Goal: Share content: Share content

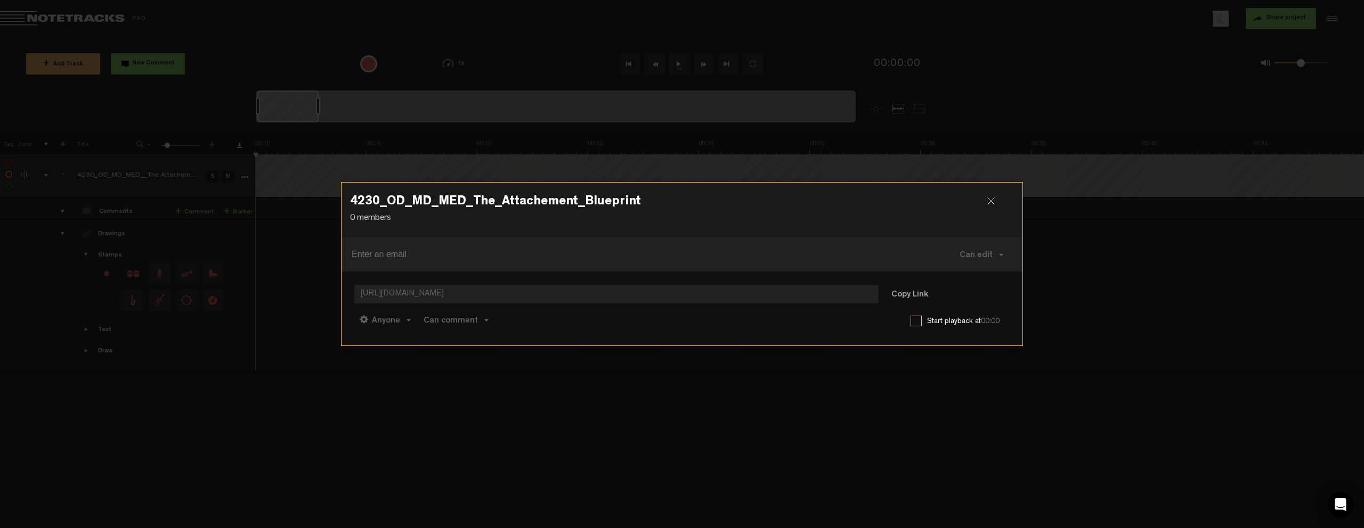
click at [993, 203] on div at bounding box center [995, 206] width 16 height 16
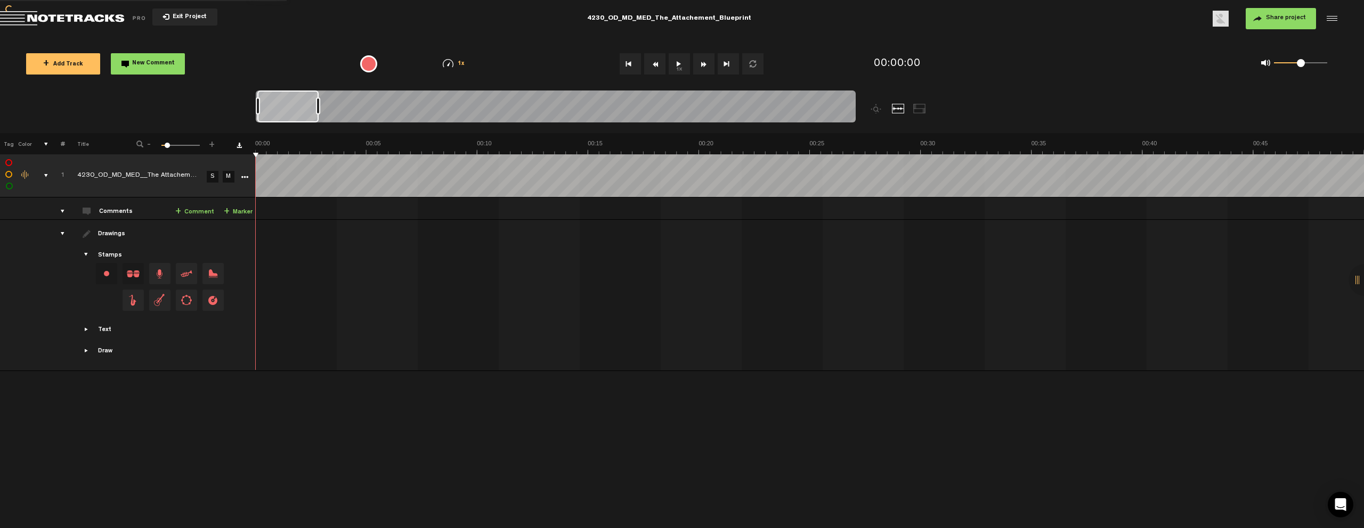
click at [118, 20] on span "Return to Project List" at bounding box center [74, 18] width 149 height 15
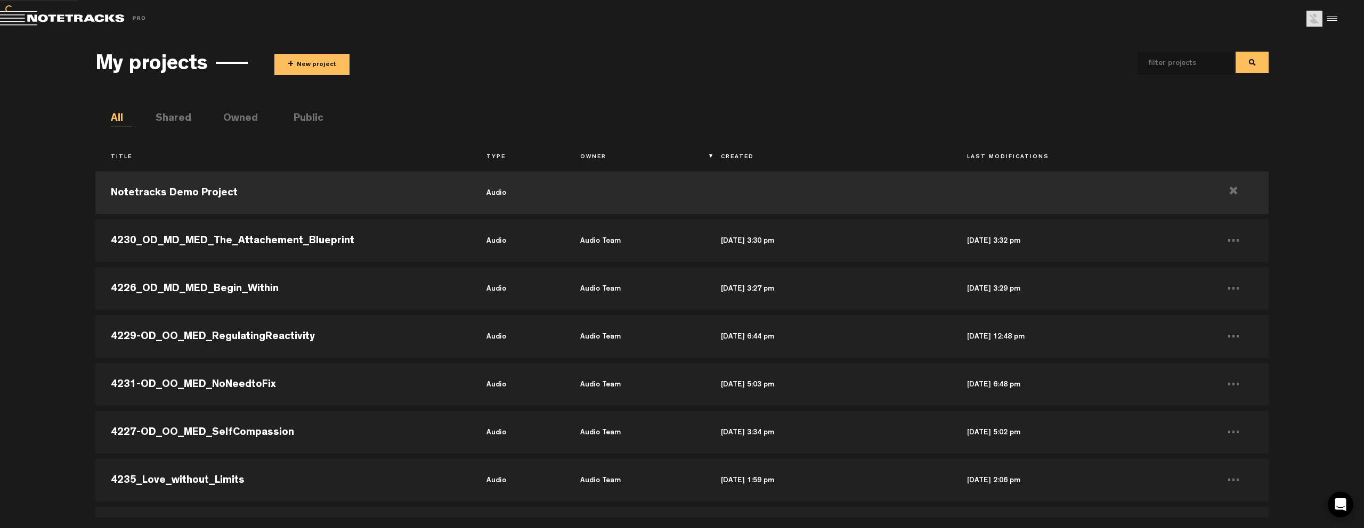
click at [334, 66] on button "+ New project" at bounding box center [311, 64] width 75 height 21
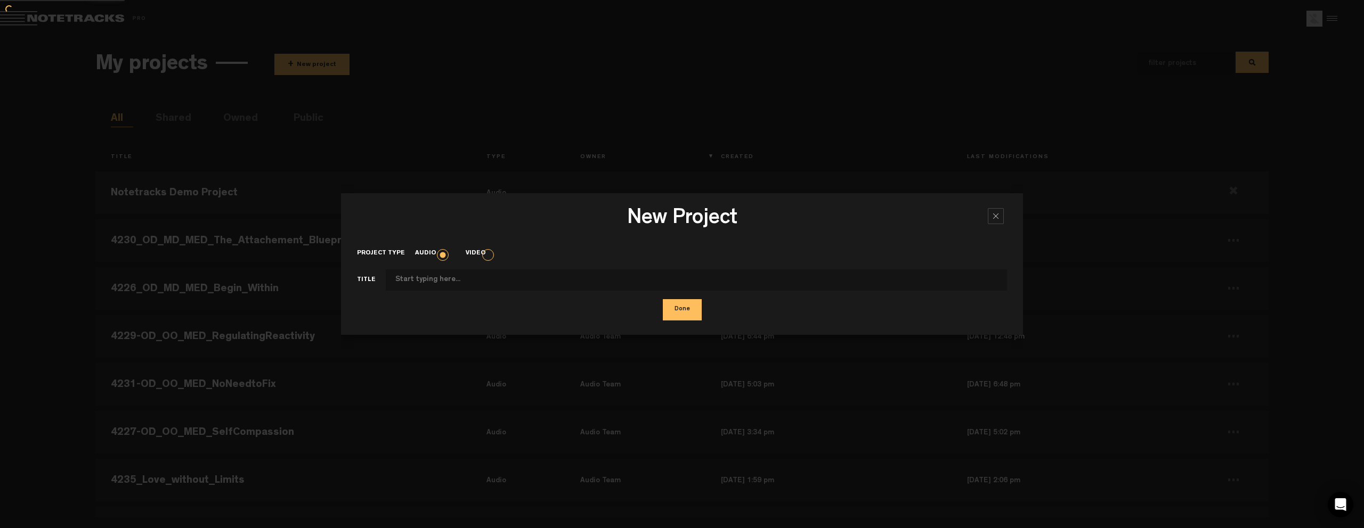
click at [487, 275] on input "Project type" at bounding box center [696, 280] width 621 height 21
type input "4232-OD_MD_MED_ConflictasPractice"
click at [660, 307] on div "Done" at bounding box center [682, 309] width 650 height 21
click at [671, 308] on button "Done" at bounding box center [682, 309] width 39 height 21
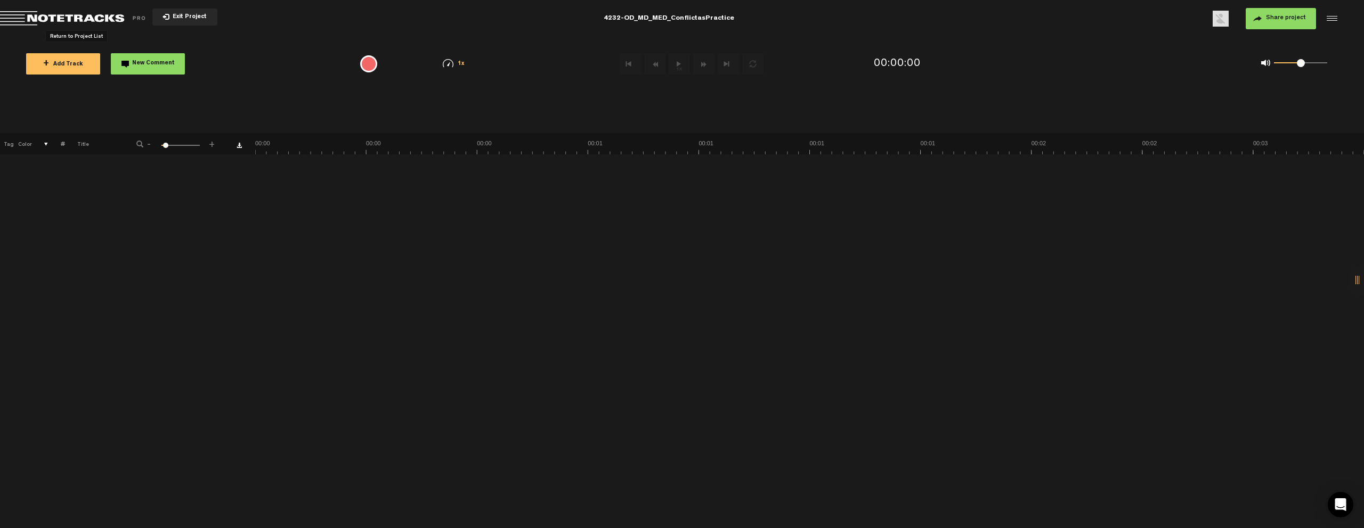
click at [107, 20] on span "Return to Project List" at bounding box center [74, 18] width 149 height 15
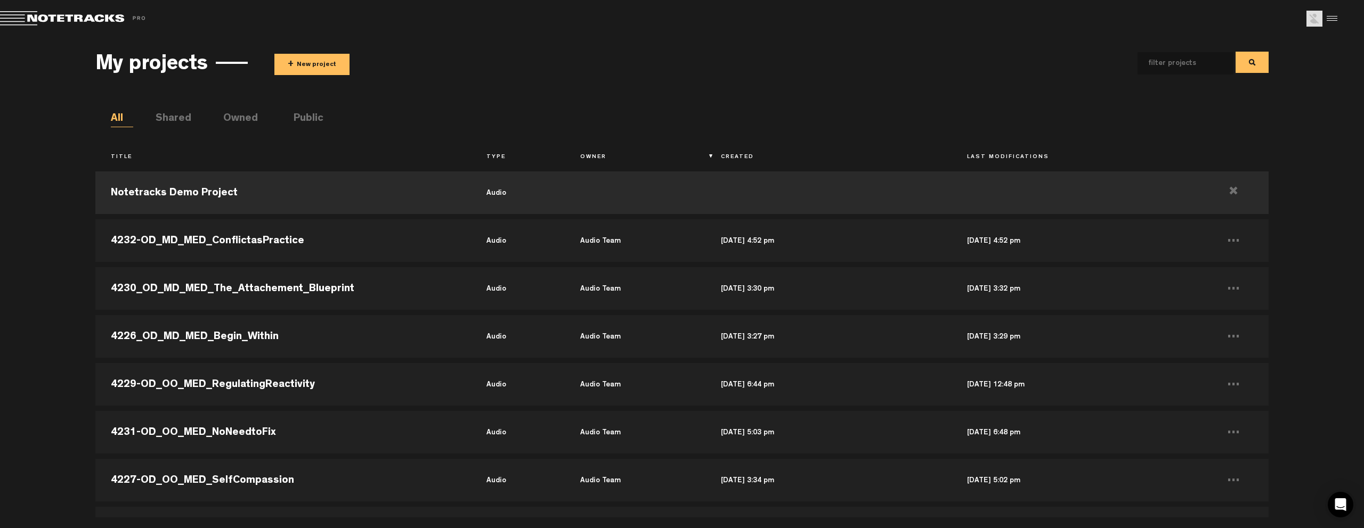
click at [318, 63] on button "+ New project" at bounding box center [311, 64] width 75 height 21
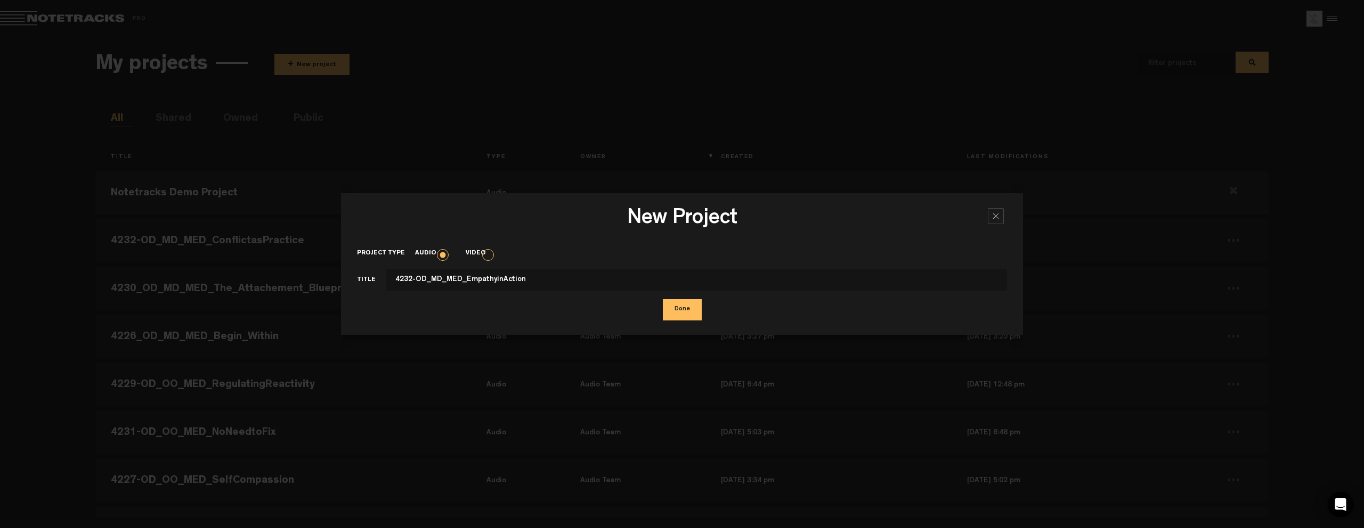
type input "4232-OD_MD_MED_EmpathyinAction"
click at [673, 308] on button "Done" at bounding box center [682, 309] width 39 height 21
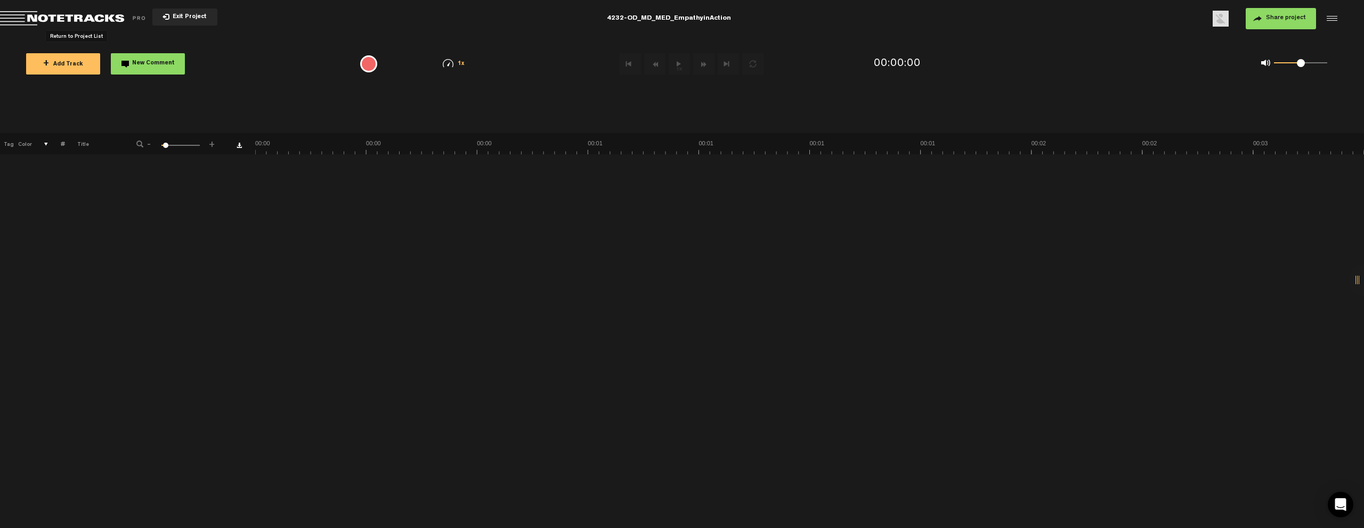
click at [95, 17] on span "Return to Project List" at bounding box center [74, 18] width 149 height 15
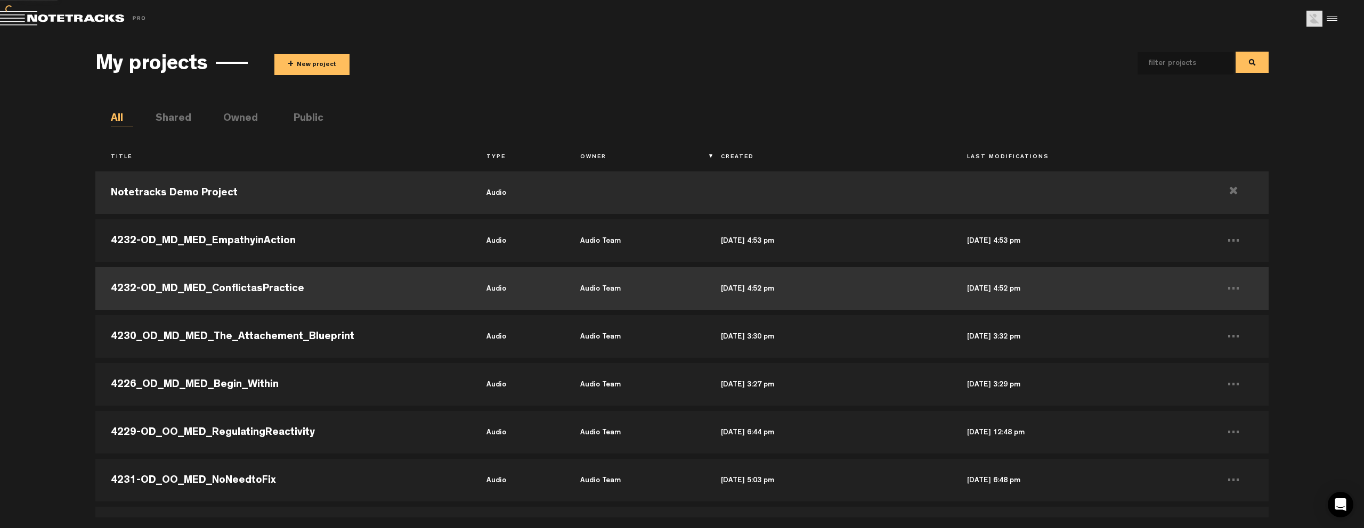
click at [244, 286] on td "4232-OD_MD_MED_ConflictasPractice" at bounding box center [283, 289] width 376 height 48
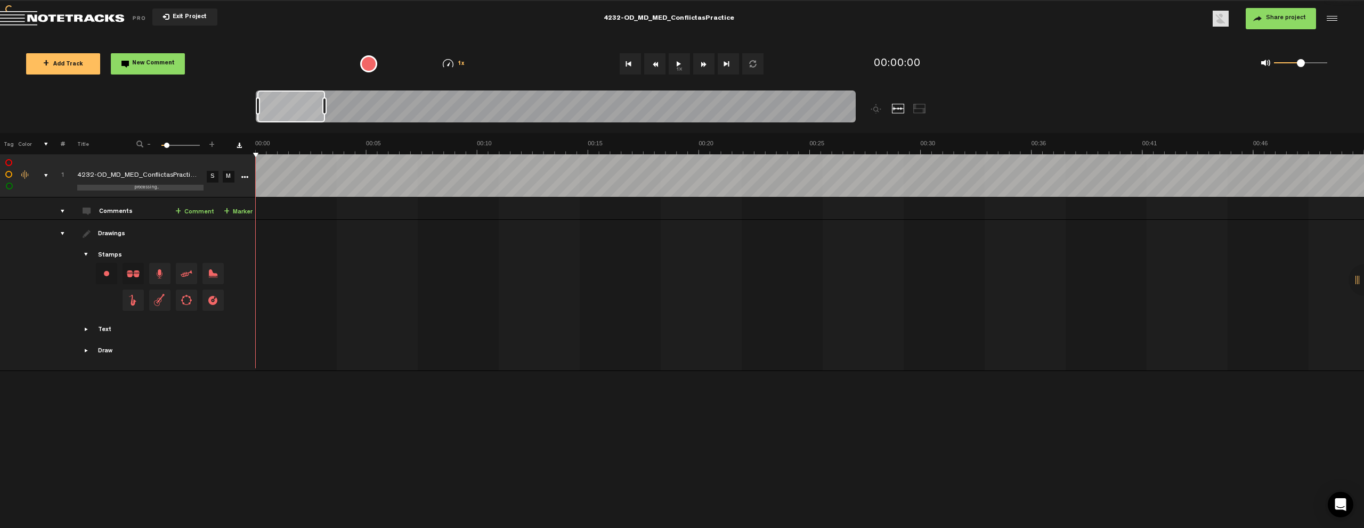
click at [90, 28] on md-toolbar "Exit Project 4232-OD_MD_MED_ConflictasPractice Share project Save project" at bounding box center [682, 18] width 1364 height 37
click at [1280, 26] on button "Share project" at bounding box center [1281, 18] width 70 height 21
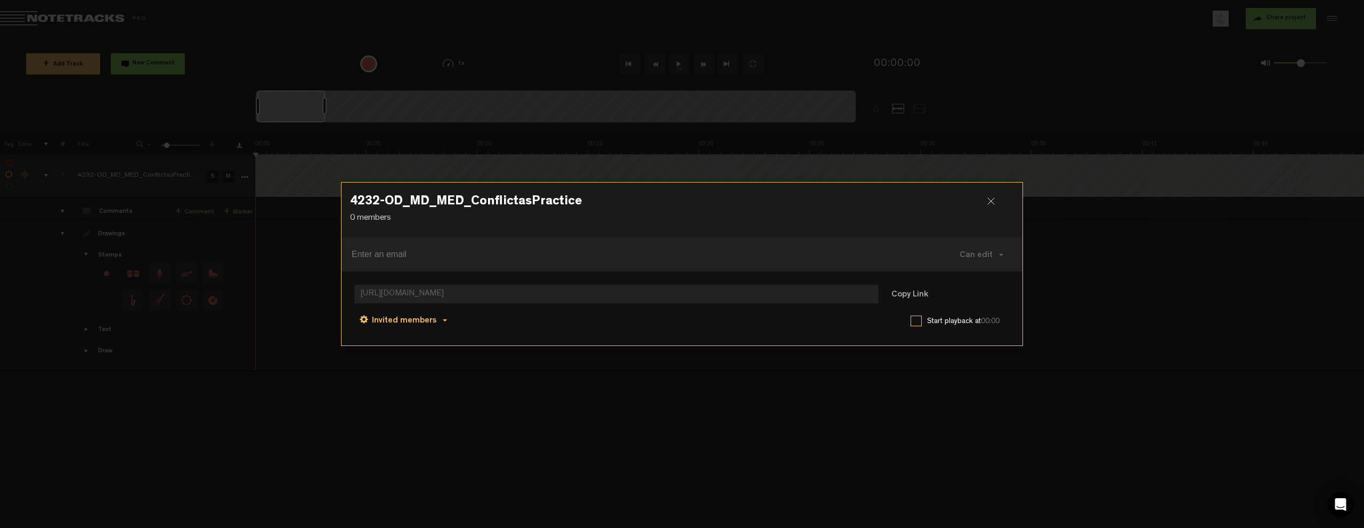
click at [399, 314] on button "Invited members" at bounding box center [403, 320] width 98 height 26
click at [399, 317] on link "Anyone" at bounding box center [404, 321] width 81 height 15
click at [895, 291] on button "Copy Link" at bounding box center [910, 294] width 58 height 21
